Goal: Task Accomplishment & Management: Manage account settings

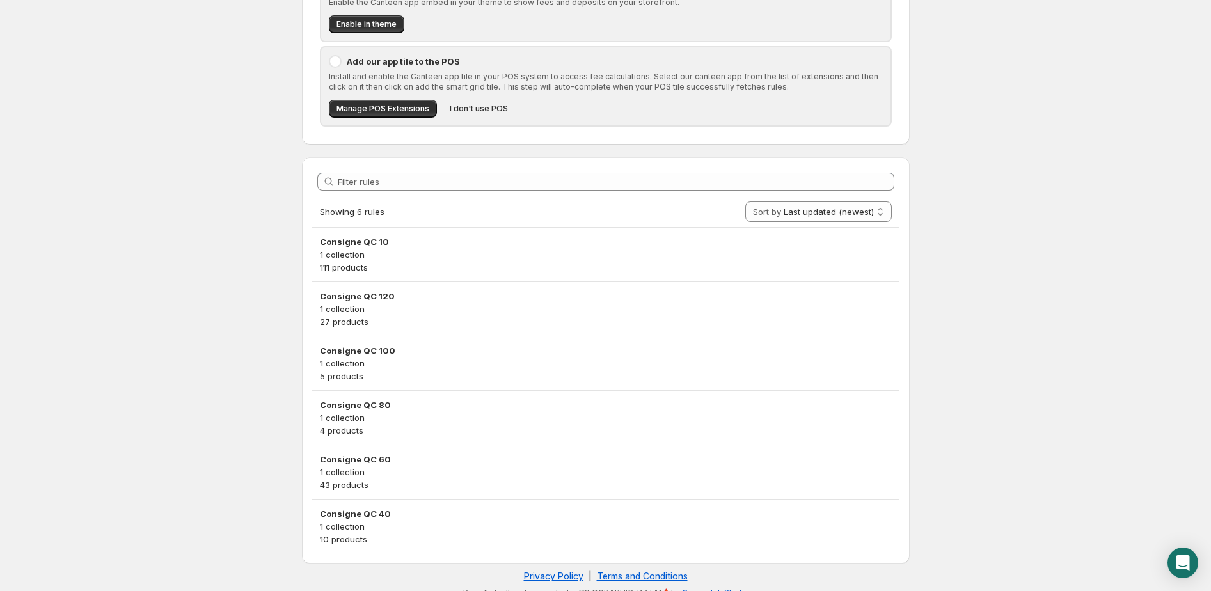
scroll to position [165, 0]
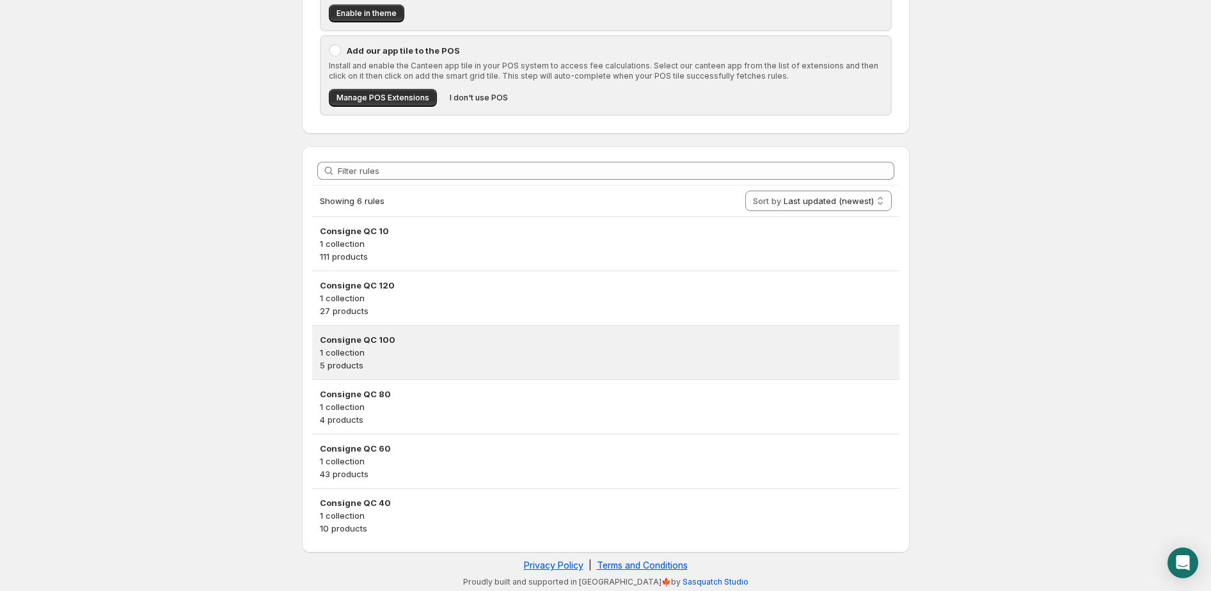
click at [438, 362] on p "5 products" at bounding box center [606, 365] width 572 height 13
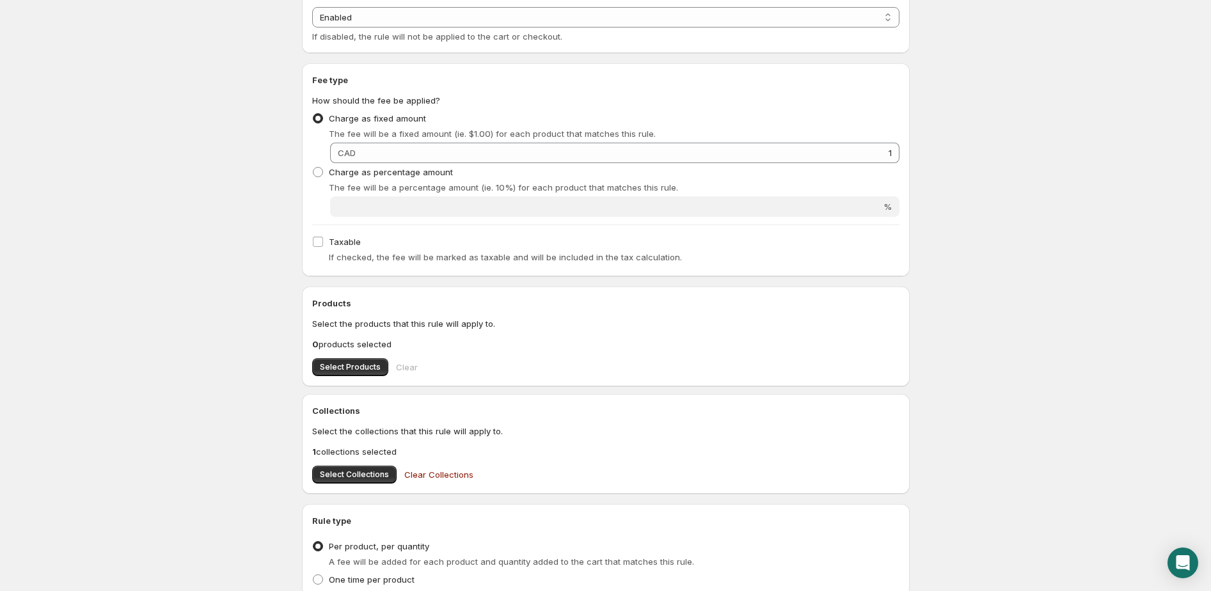
scroll to position [79, 0]
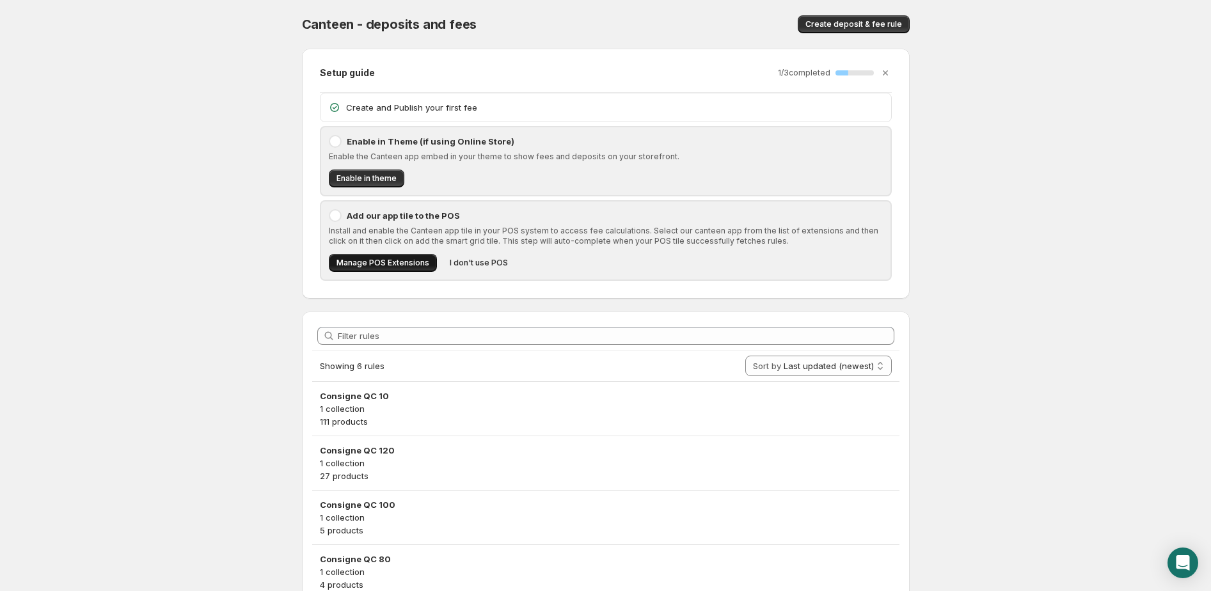
click at [409, 263] on span "Manage POS Extensions" at bounding box center [382, 263] width 93 height 10
